Goal: Check status

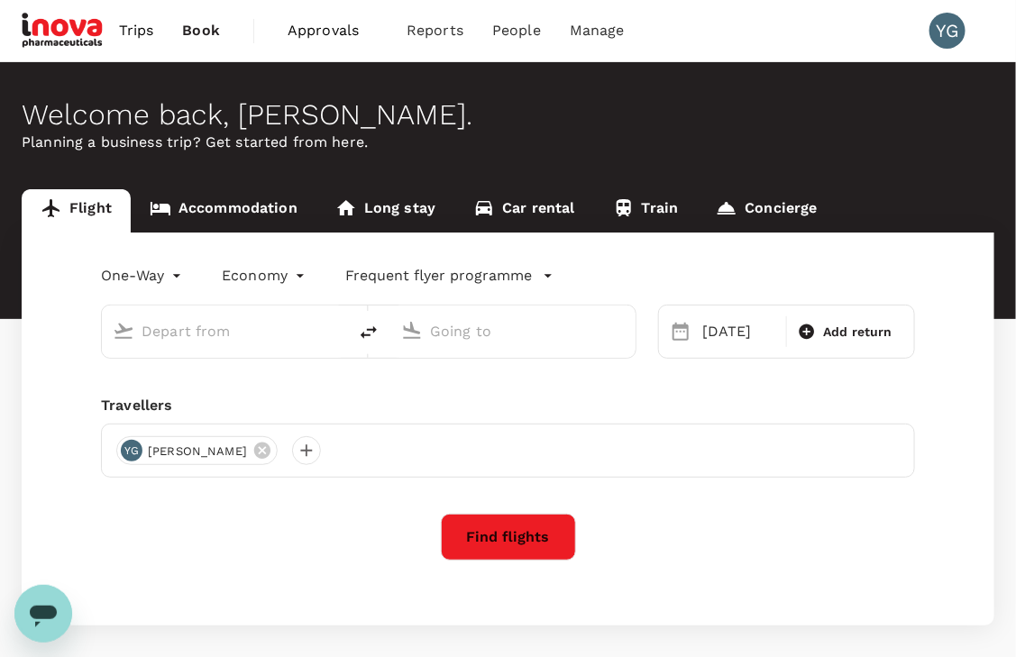
type input "business"
type input "[GEOGRAPHIC_DATA] ([PERSON_NAME])"
type input "Singapore Changi (SIN)"
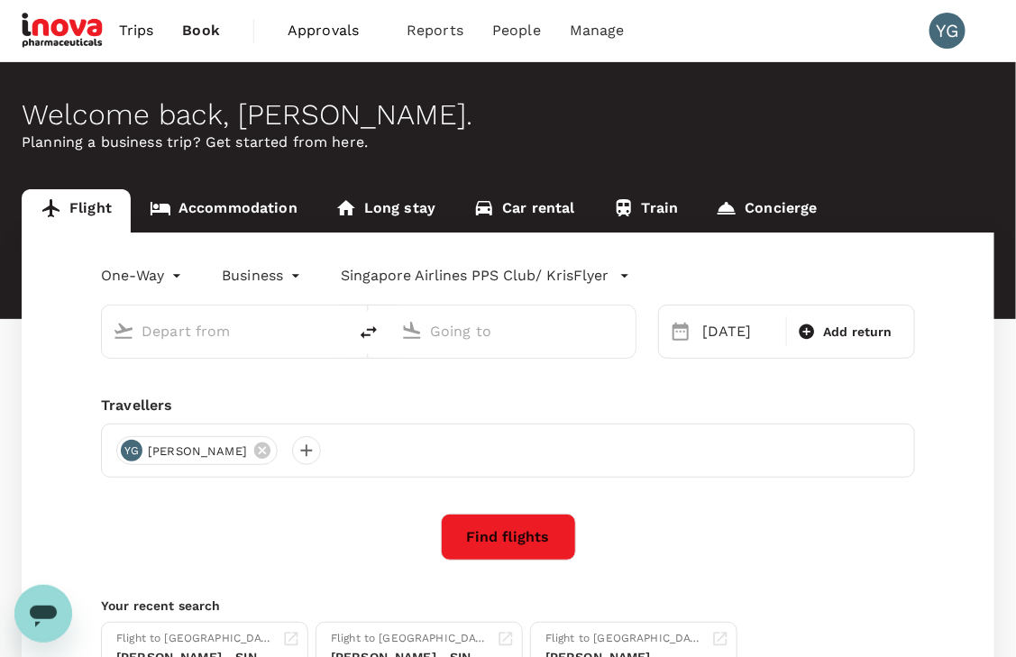
type input "[GEOGRAPHIC_DATA] ([PERSON_NAME])"
type input "Singapore Changi (SIN)"
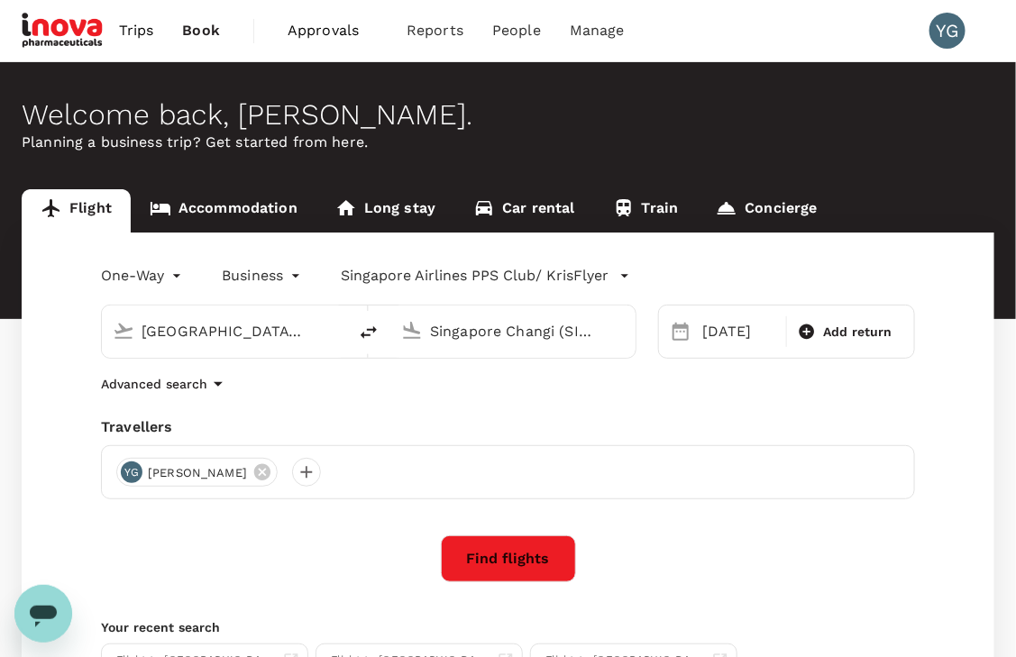
click at [316, 27] on span "Approvals" at bounding box center [333, 31] width 90 height 22
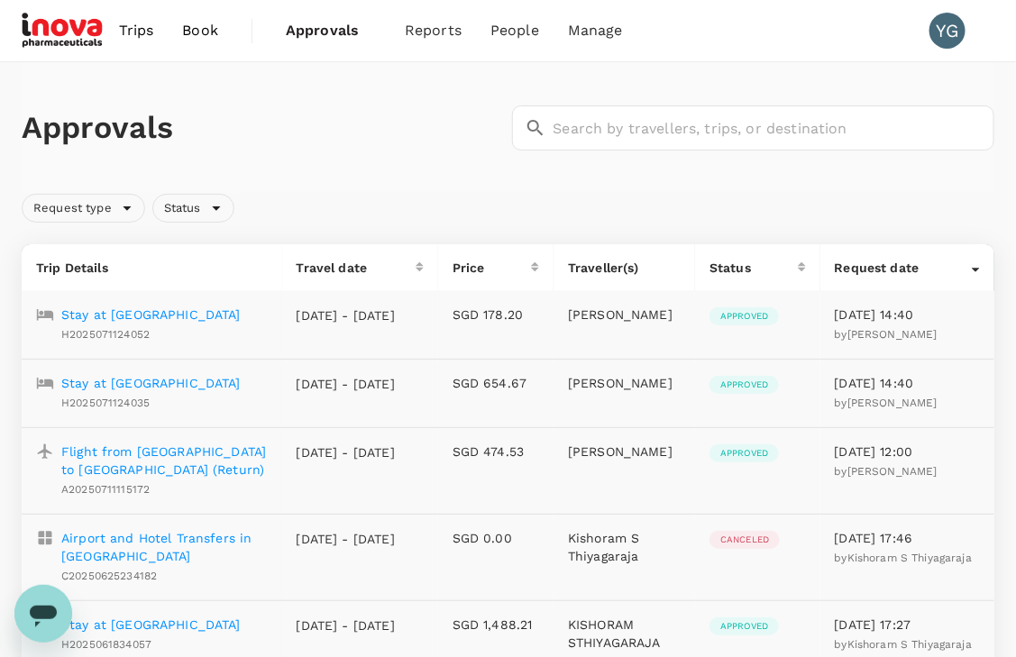
click at [140, 29] on span "Trips" at bounding box center [136, 31] width 35 height 22
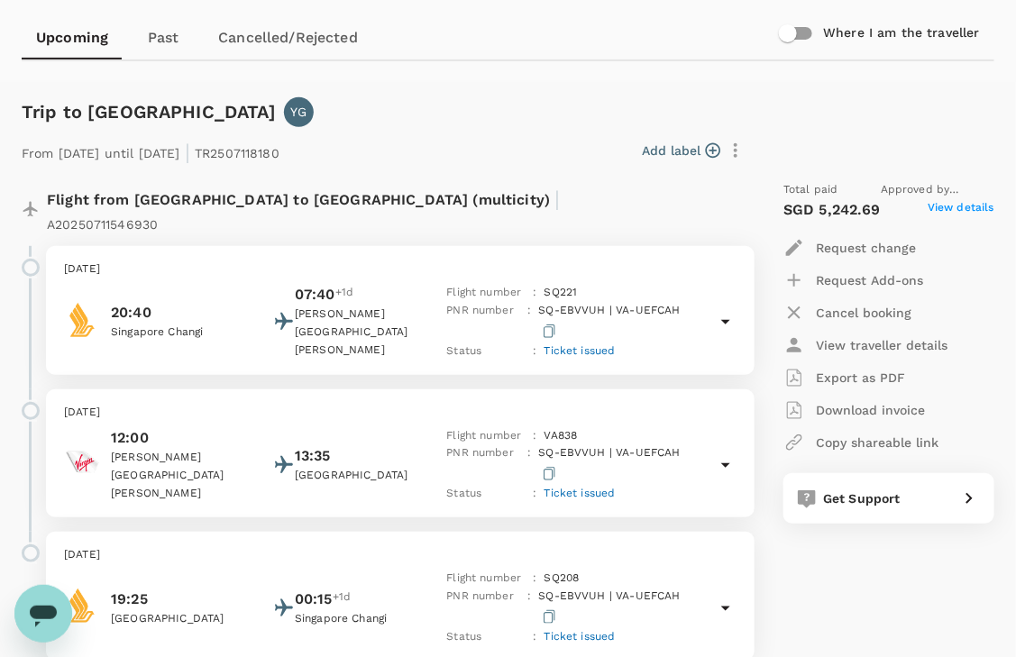
scroll to position [225, 0]
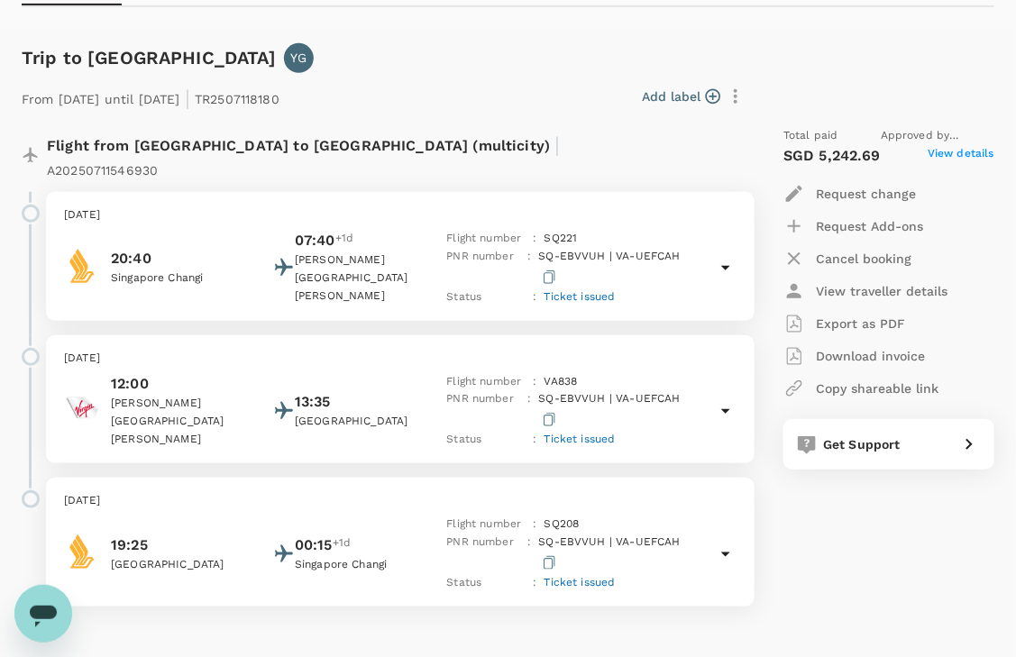
click at [897, 563] on div "Total paid Approved by [PERSON_NAME] SGD 5,242.69 View details Request change R…" at bounding box center [871, 367] width 247 height 509
click at [724, 409] on icon at bounding box center [725, 411] width 9 height 5
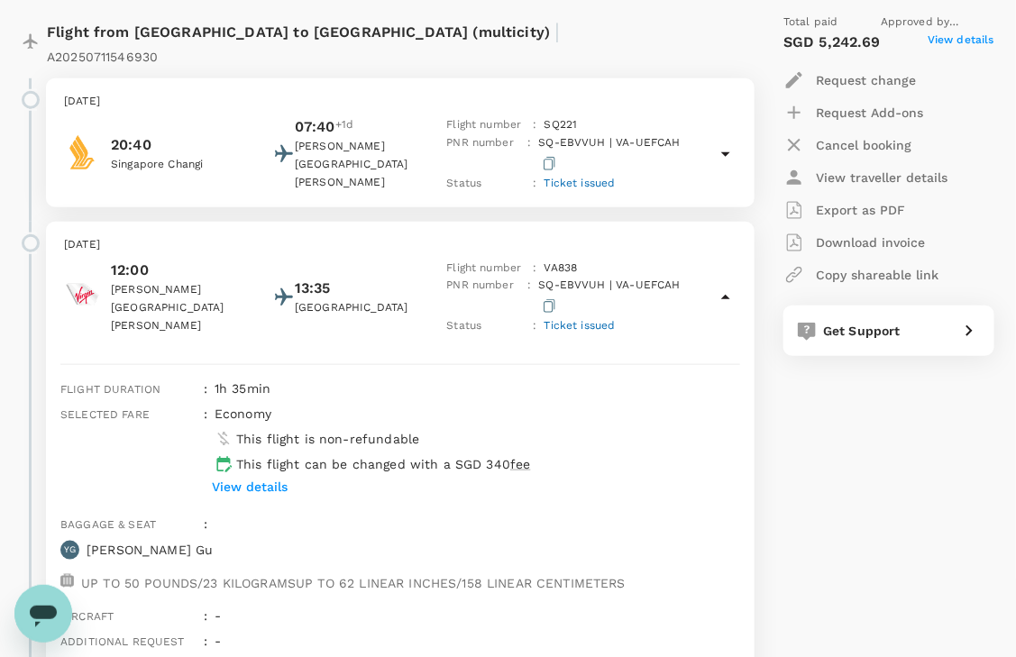
scroll to position [450, 0]
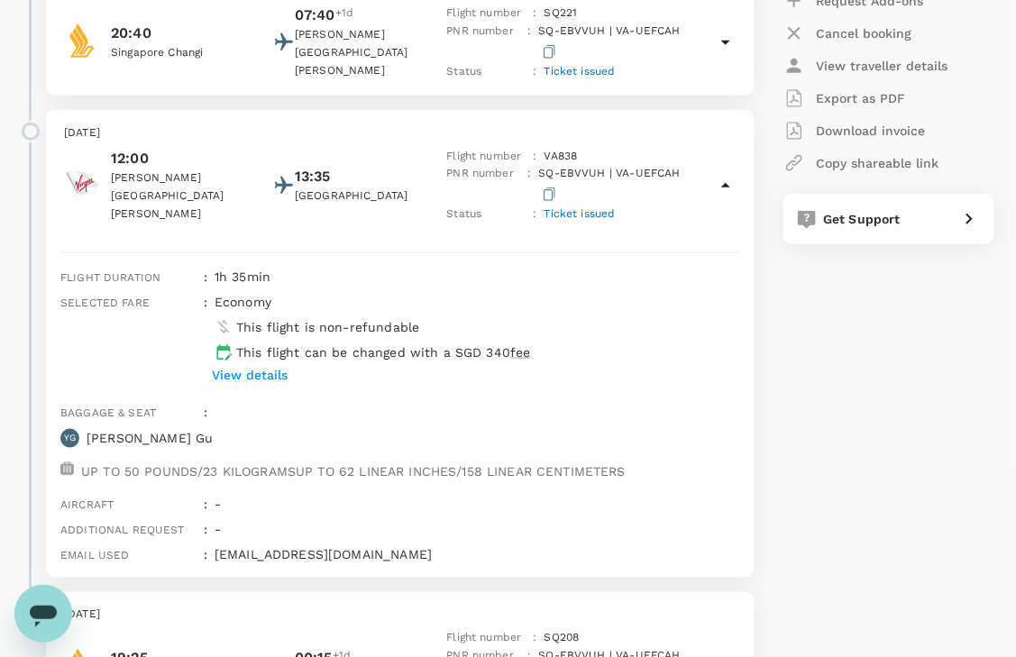
click at [896, 343] on div "Total paid Approved by [PERSON_NAME] SGD 5,242.69 View details Request change R…" at bounding box center [871, 311] width 247 height 849
